Goal: Find specific page/section: Find specific page/section

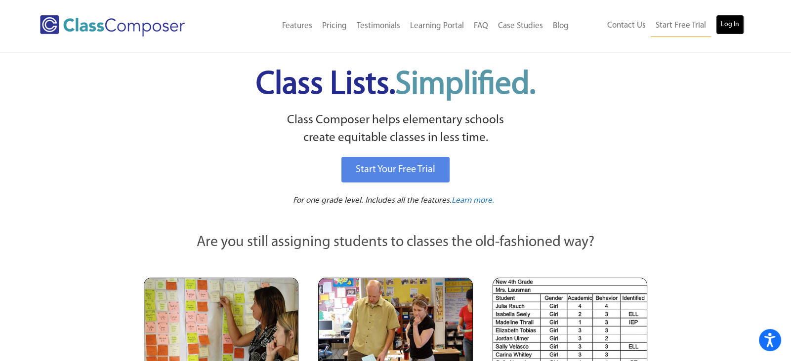
click at [733, 24] on link "Log In" at bounding box center [730, 25] width 28 height 20
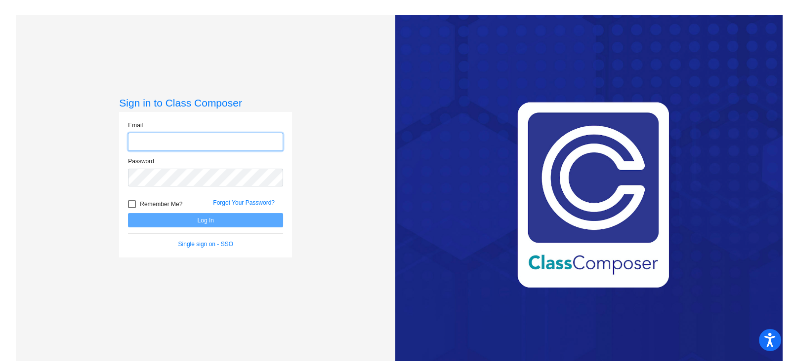
type input "tramondozzic@peabody.k12.ma.us"
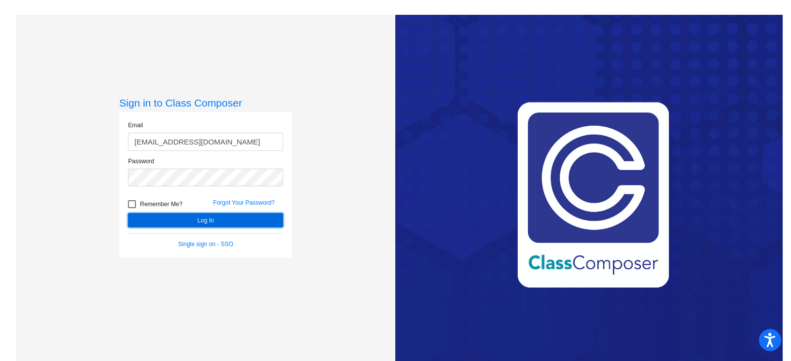
click at [202, 220] on button "Log In" at bounding box center [205, 220] width 155 height 14
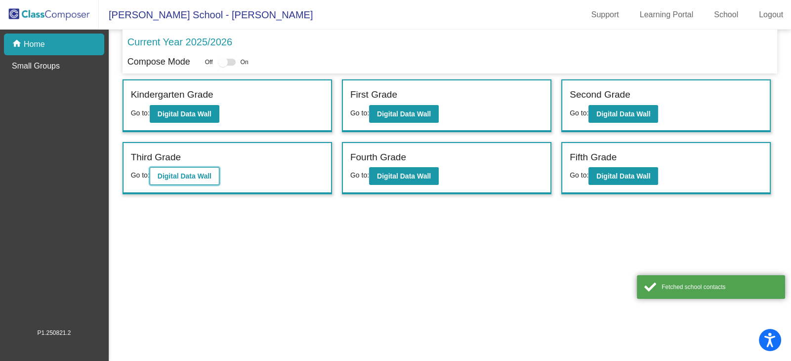
click at [187, 174] on b "Digital Data Wall" at bounding box center [185, 176] width 54 height 8
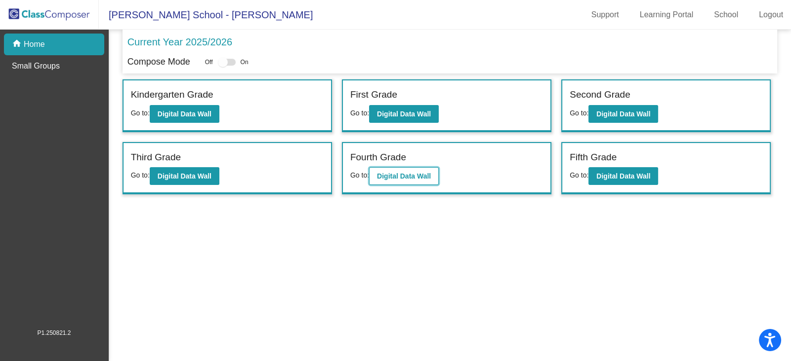
click at [422, 176] on b "Digital Data Wall" at bounding box center [404, 176] width 54 height 8
